Goal: Entertainment & Leisure: Consume media (video, audio)

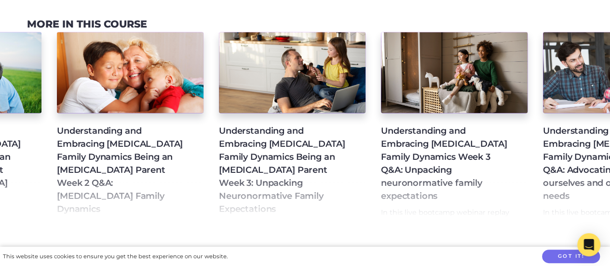
scroll to position [0, 552]
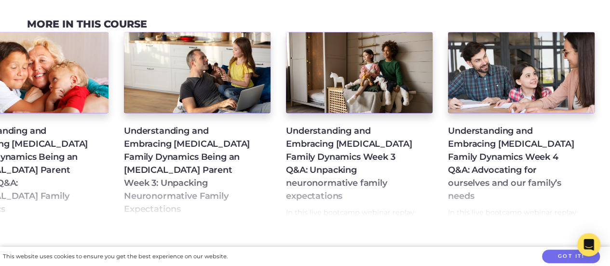
click at [481, 144] on h4 "Understanding and Embracing [MEDICAL_DATA] Family Dynamics Week 4 Q&A: Advocati…" at bounding box center [513, 163] width 131 height 78
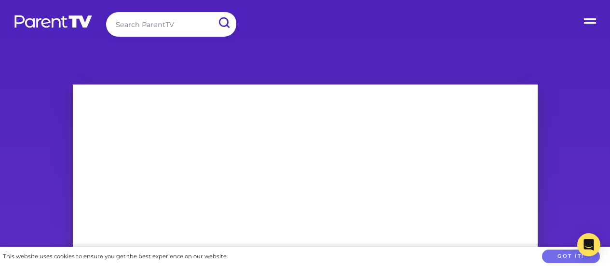
scroll to position [2, 0]
